Goal: Task Accomplishment & Management: Manage account settings

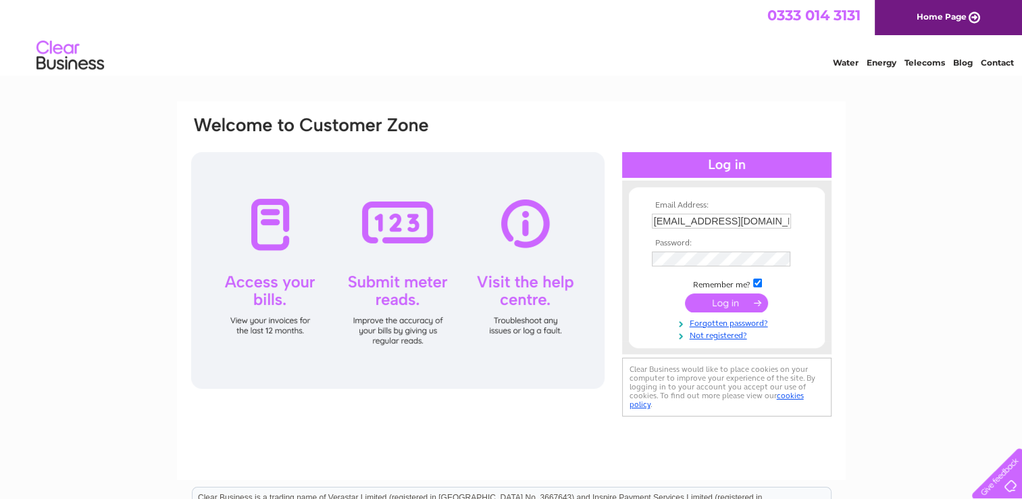
click at [735, 301] on input "submit" at bounding box center [726, 302] width 83 height 19
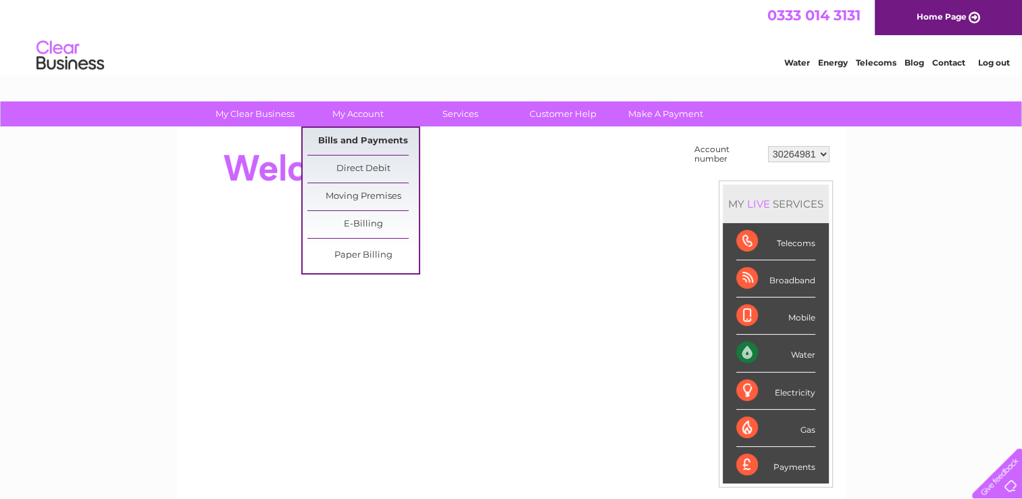
click at [351, 139] on link "Bills and Payments" at bounding box center [363, 141] width 112 height 27
